Goal: Information Seeking & Learning: Learn about a topic

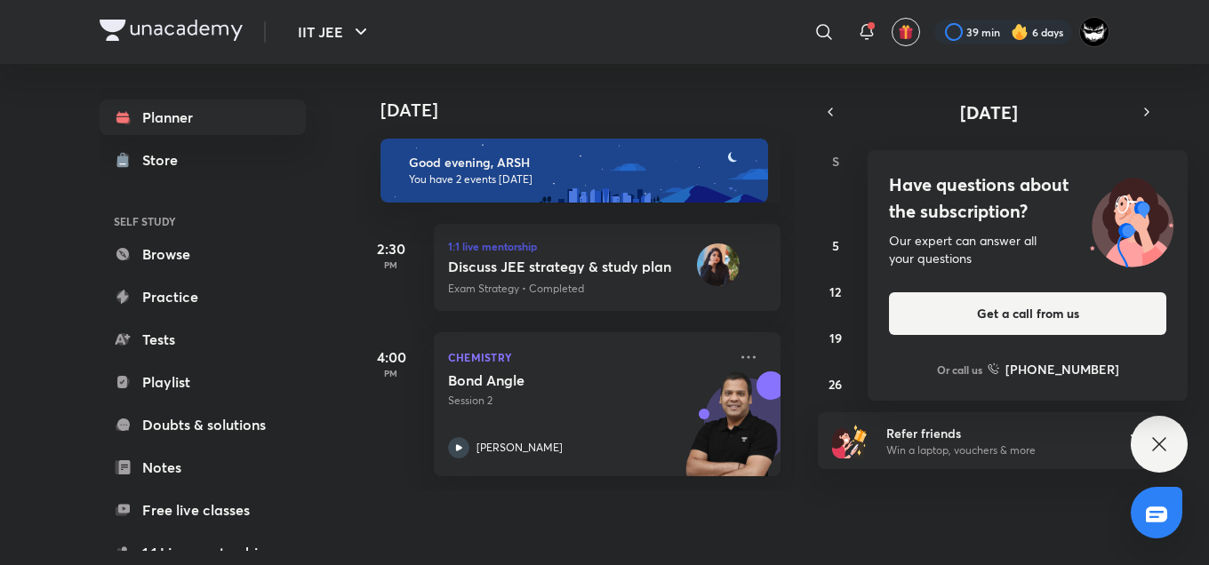
click at [1015, 220] on h4 "Have questions about the subscription?" at bounding box center [1027, 198] width 277 height 53
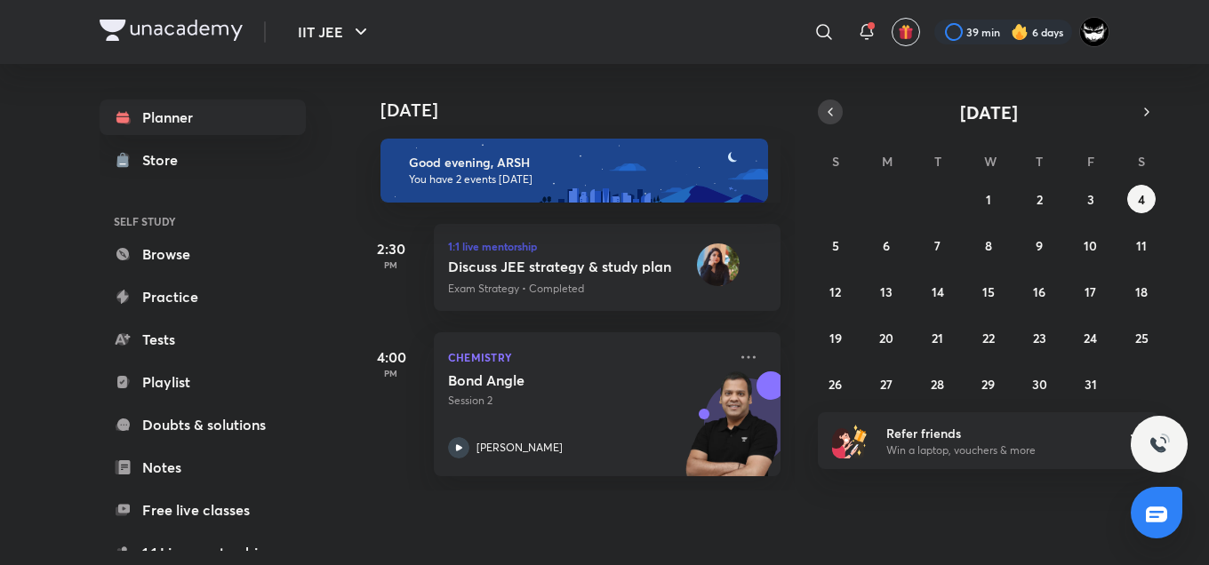
click at [821, 105] on button "button" at bounding box center [830, 112] width 25 height 25
click at [993, 342] on abbr "24" at bounding box center [987, 338] width 13 height 17
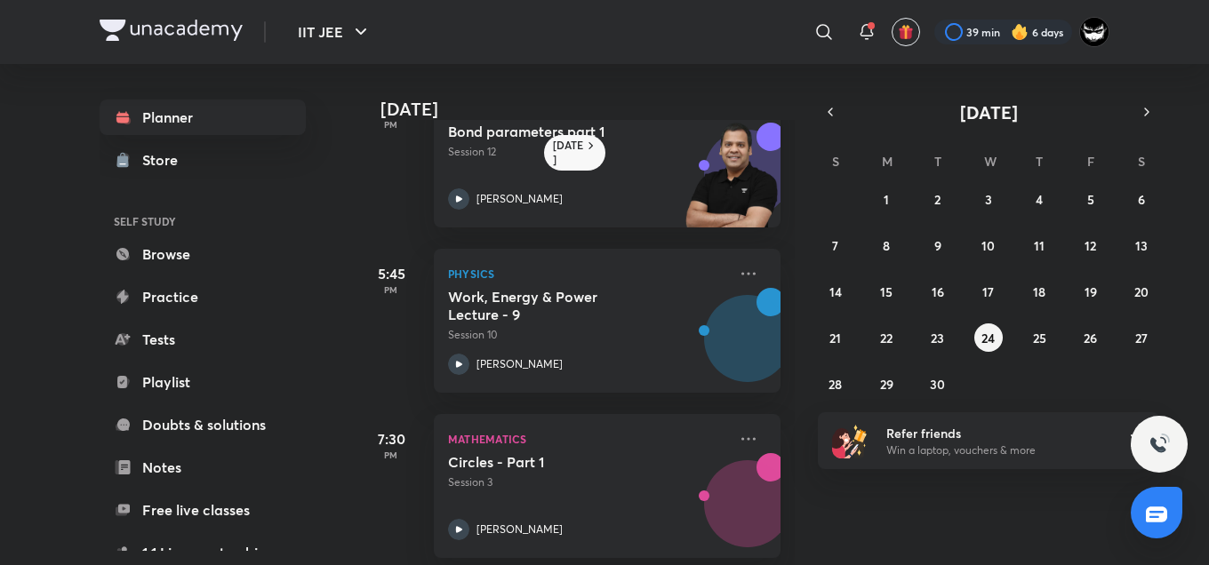
scroll to position [409, 0]
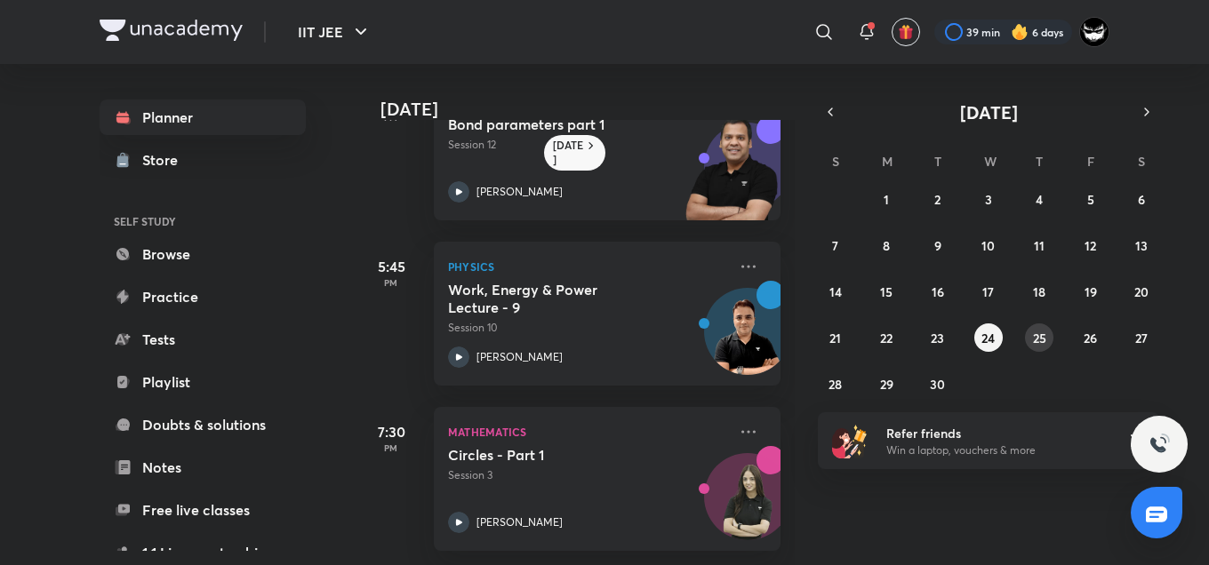
click at [1040, 337] on abbr "25" at bounding box center [1039, 338] width 13 height 17
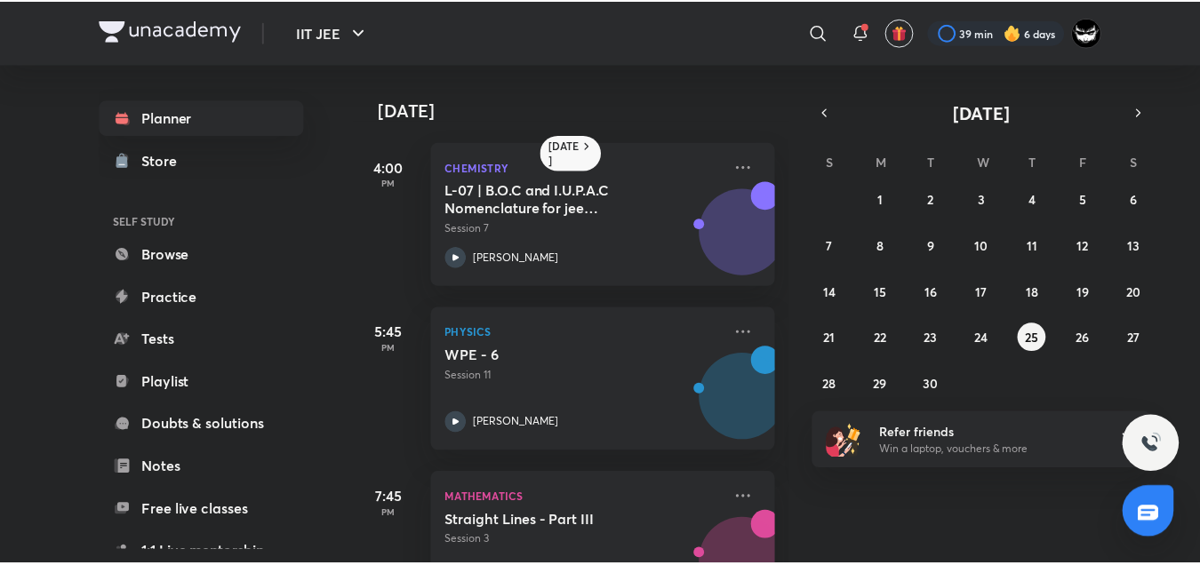
scroll to position [78, 0]
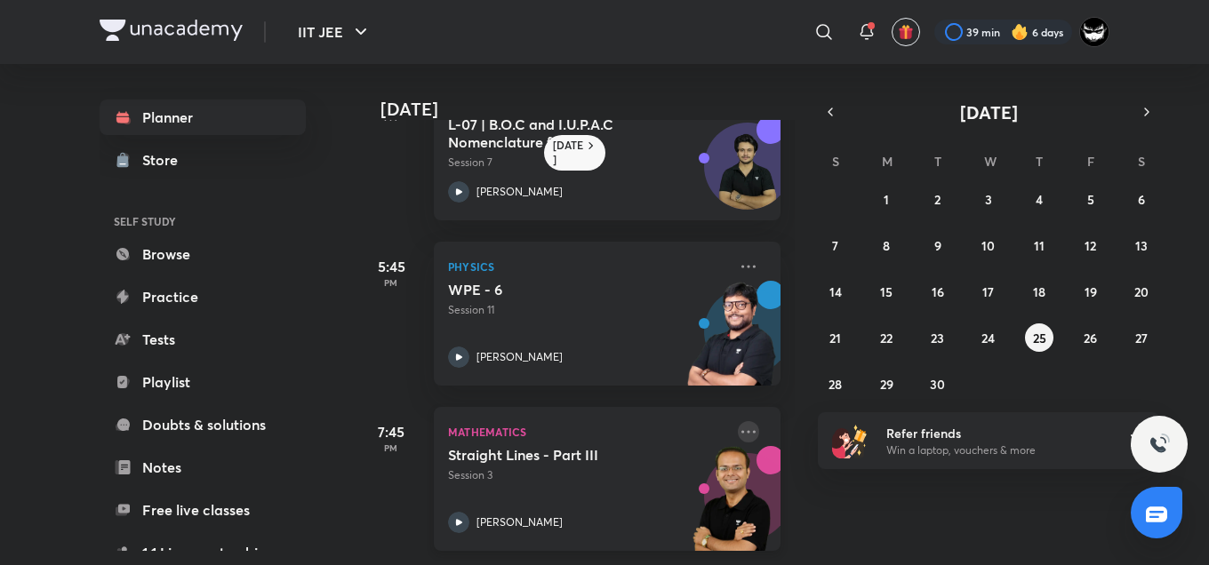
click at [738, 421] on icon at bounding box center [748, 431] width 21 height 21
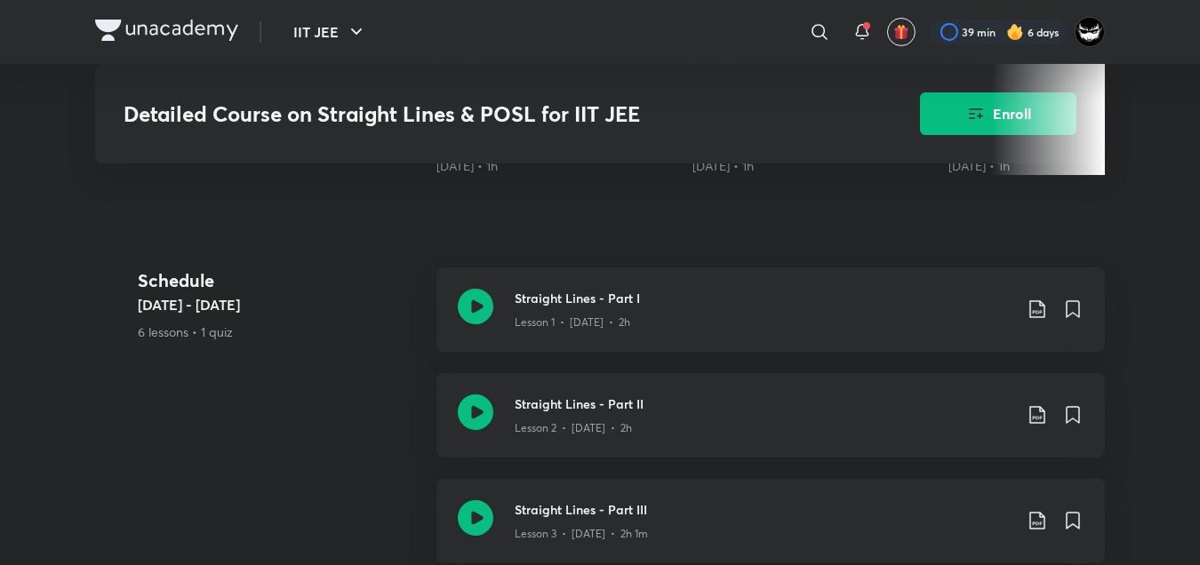
scroll to position [754, 0]
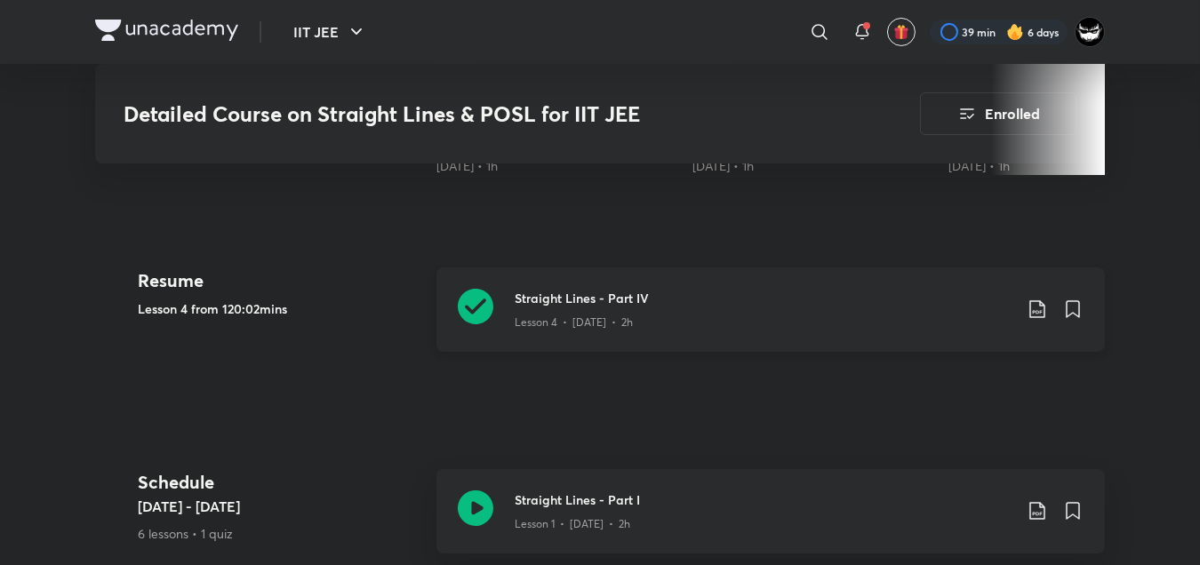
click at [1037, 306] on icon at bounding box center [1037, 309] width 21 height 21
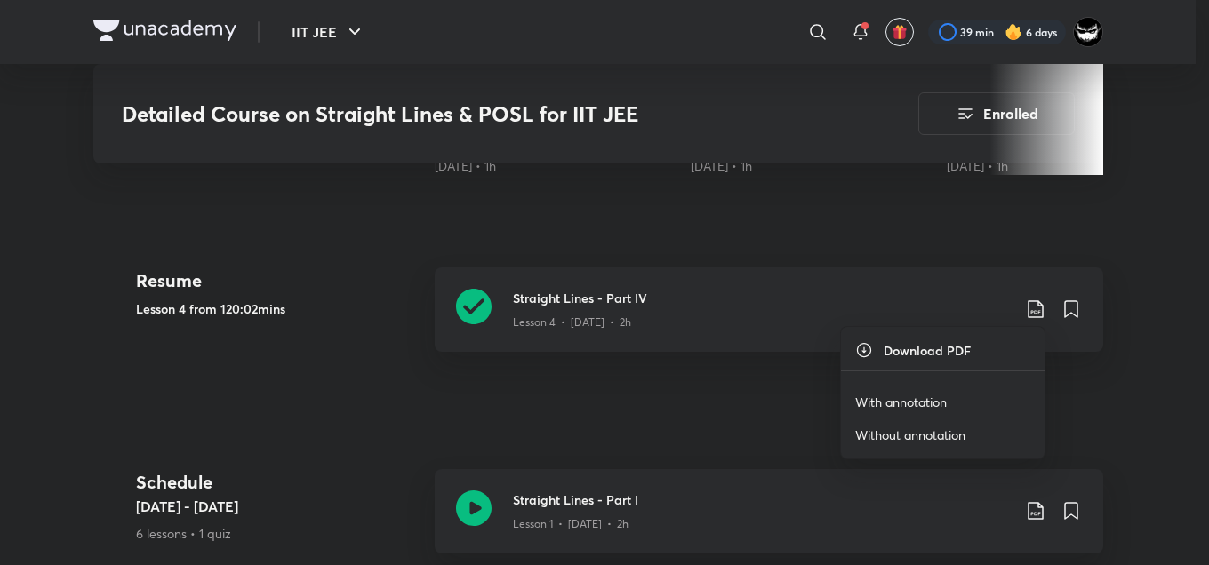
click at [910, 397] on p "With annotation" at bounding box center [901, 402] width 92 height 19
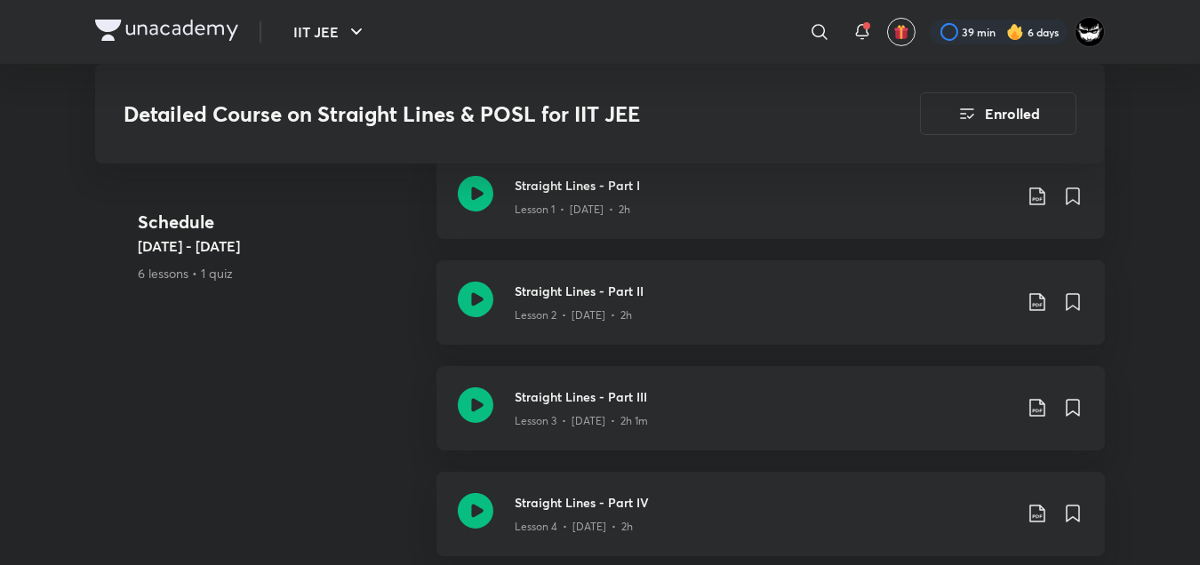
scroll to position [1069, 0]
click at [1035, 182] on div "Straight Lines - Part I Lesson 1 • [DATE] • 2h" at bounding box center [799, 197] width 569 height 42
click at [1031, 189] on icon at bounding box center [1037, 196] width 21 height 21
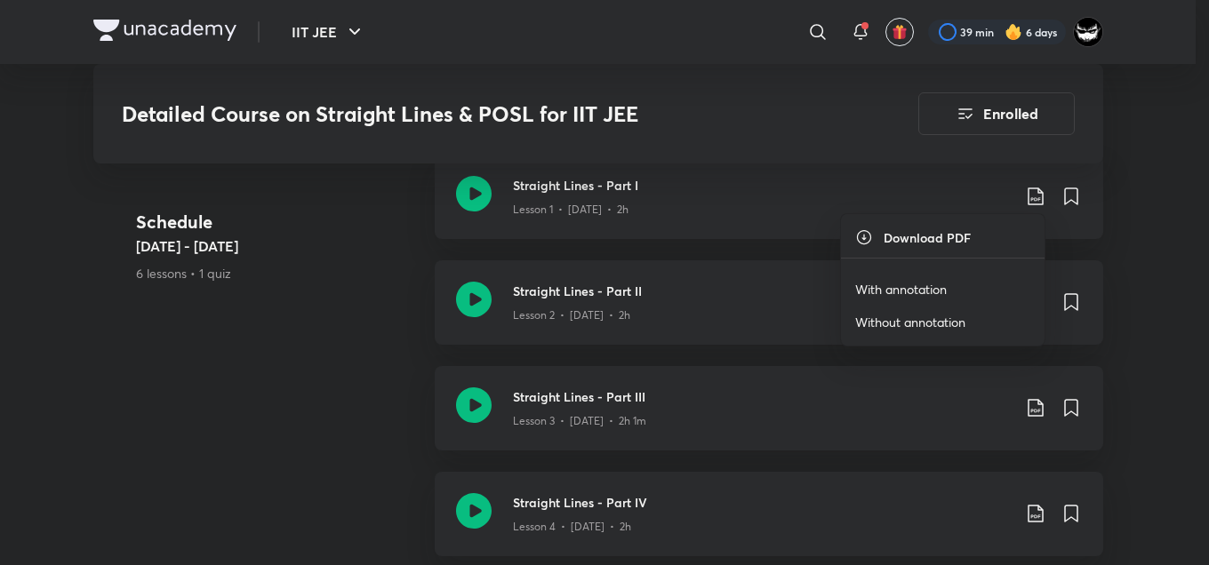
click at [922, 288] on p "With annotation" at bounding box center [901, 289] width 92 height 19
